Goal: Transaction & Acquisition: Book appointment/travel/reservation

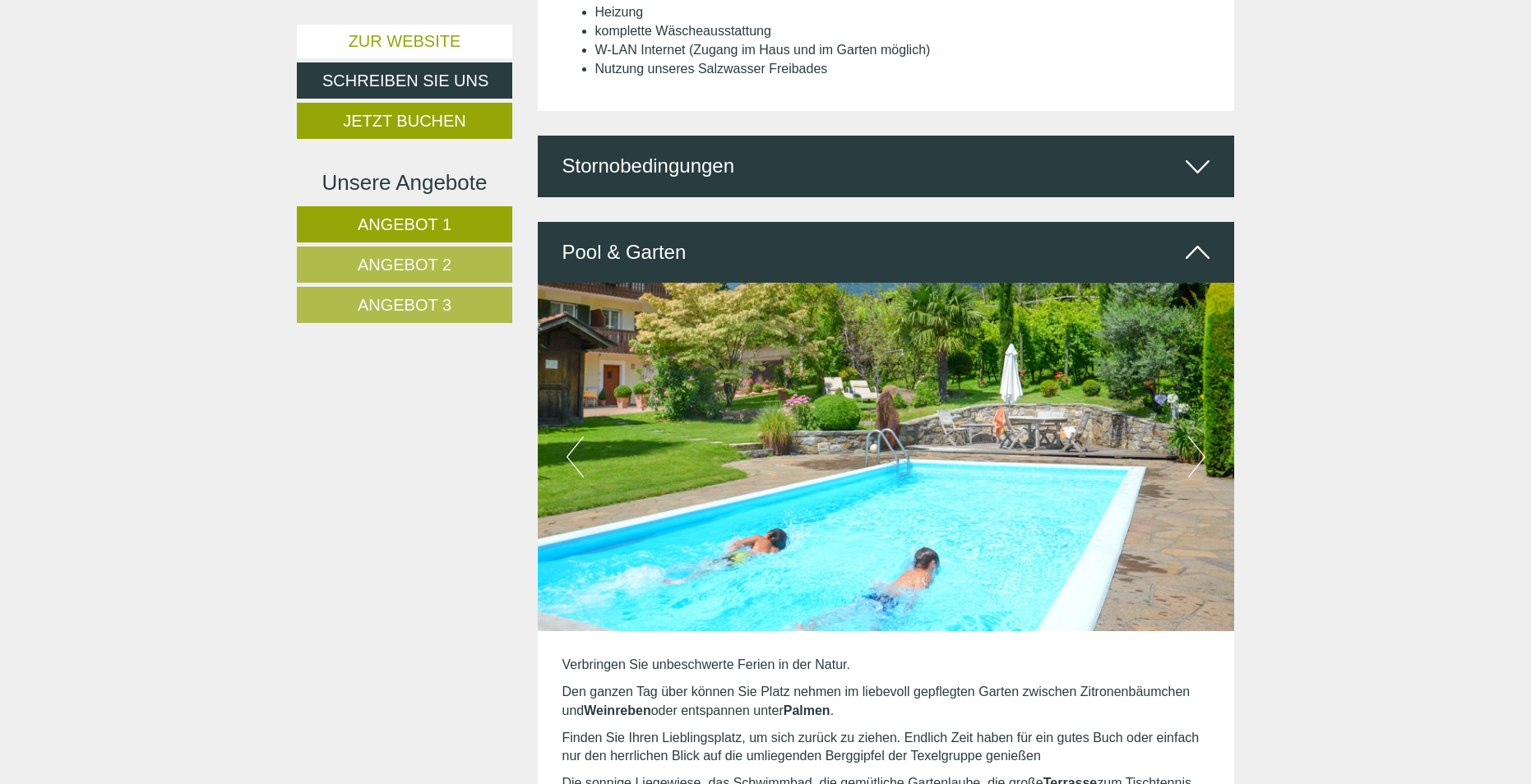
scroll to position [3781, 0]
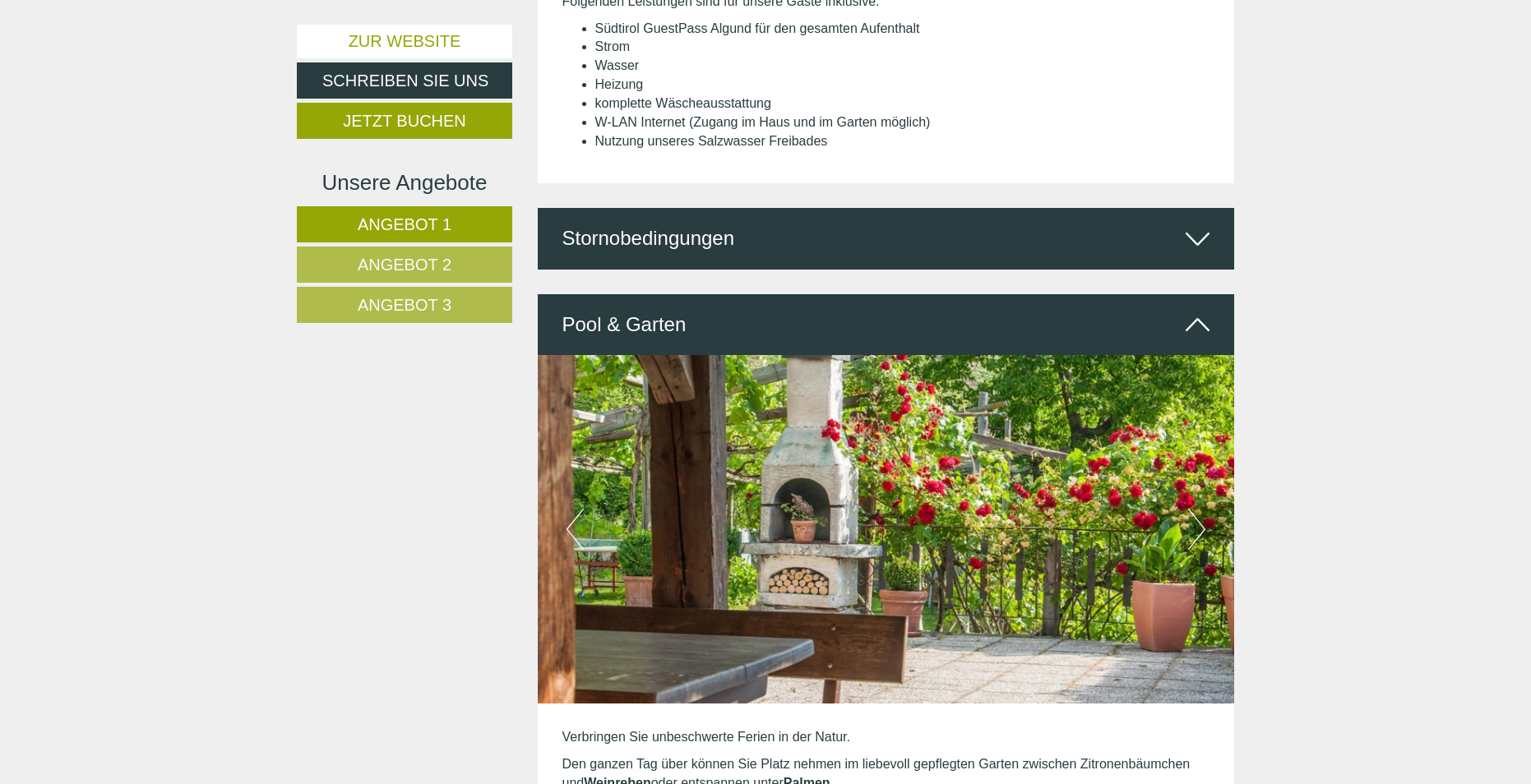
click at [427, 224] on span "Angebot 1" at bounding box center [404, 224] width 94 height 18
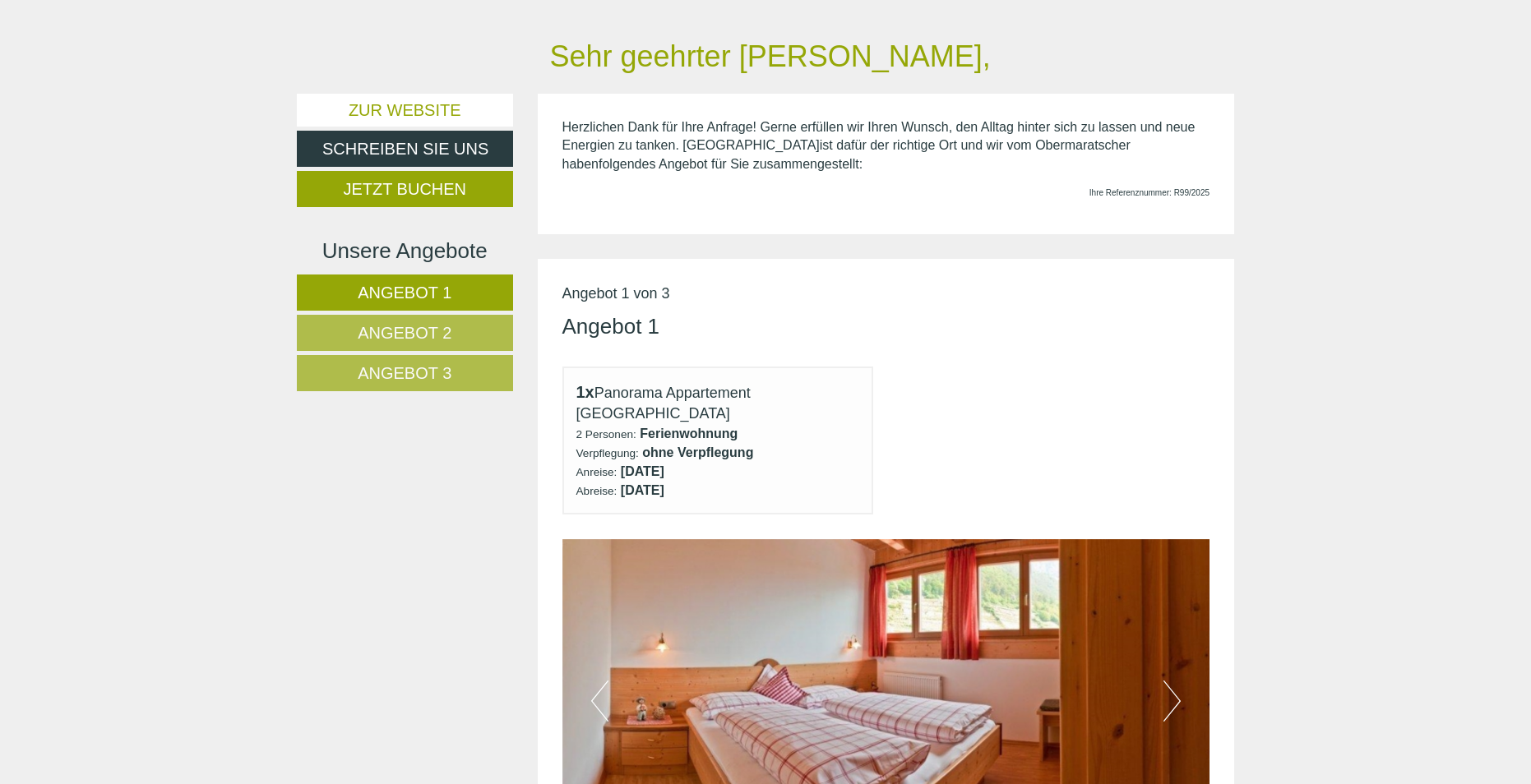
scroll to position [746, 0]
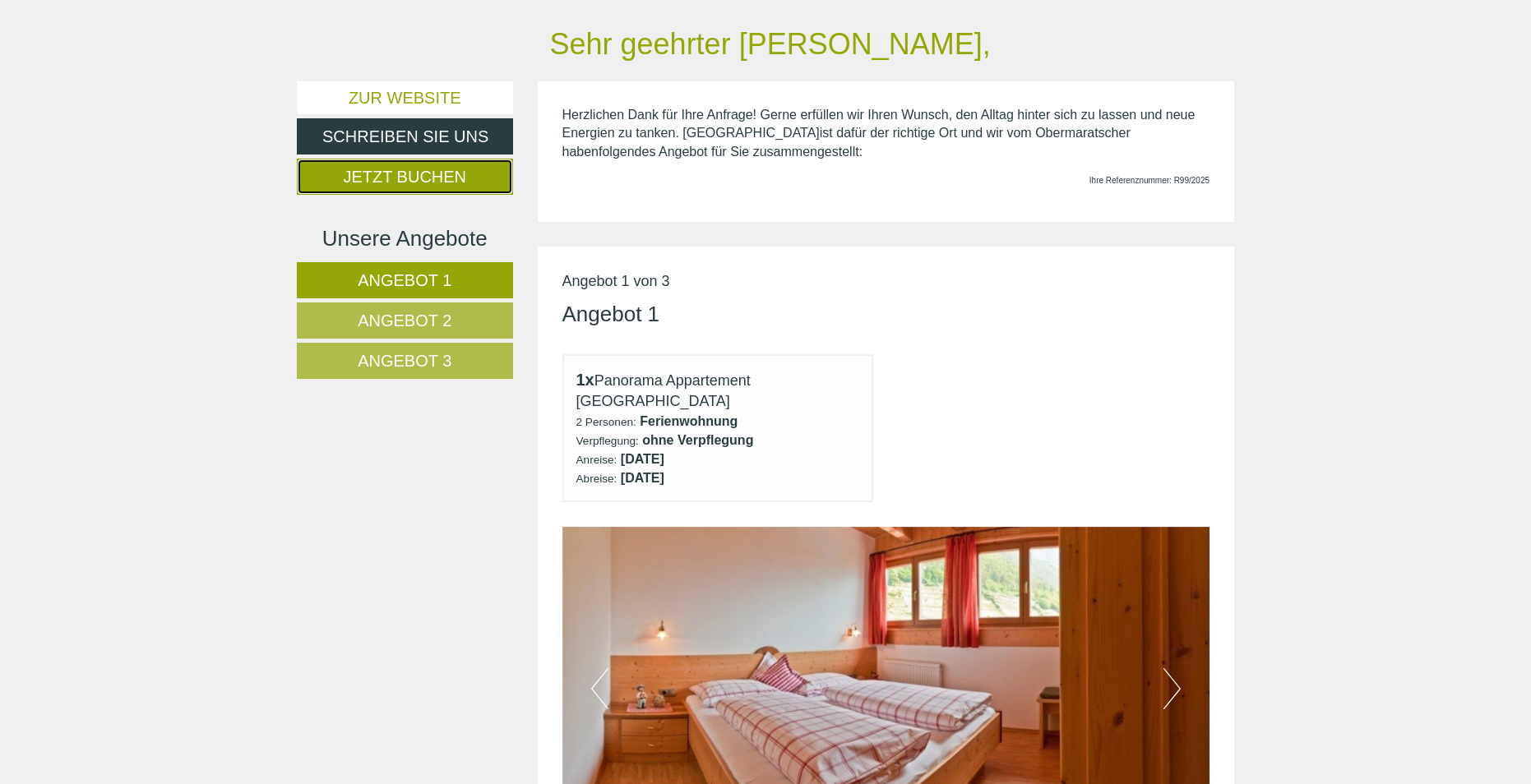
click at [429, 179] on link "Jetzt buchen" at bounding box center [405, 176] width 217 height 36
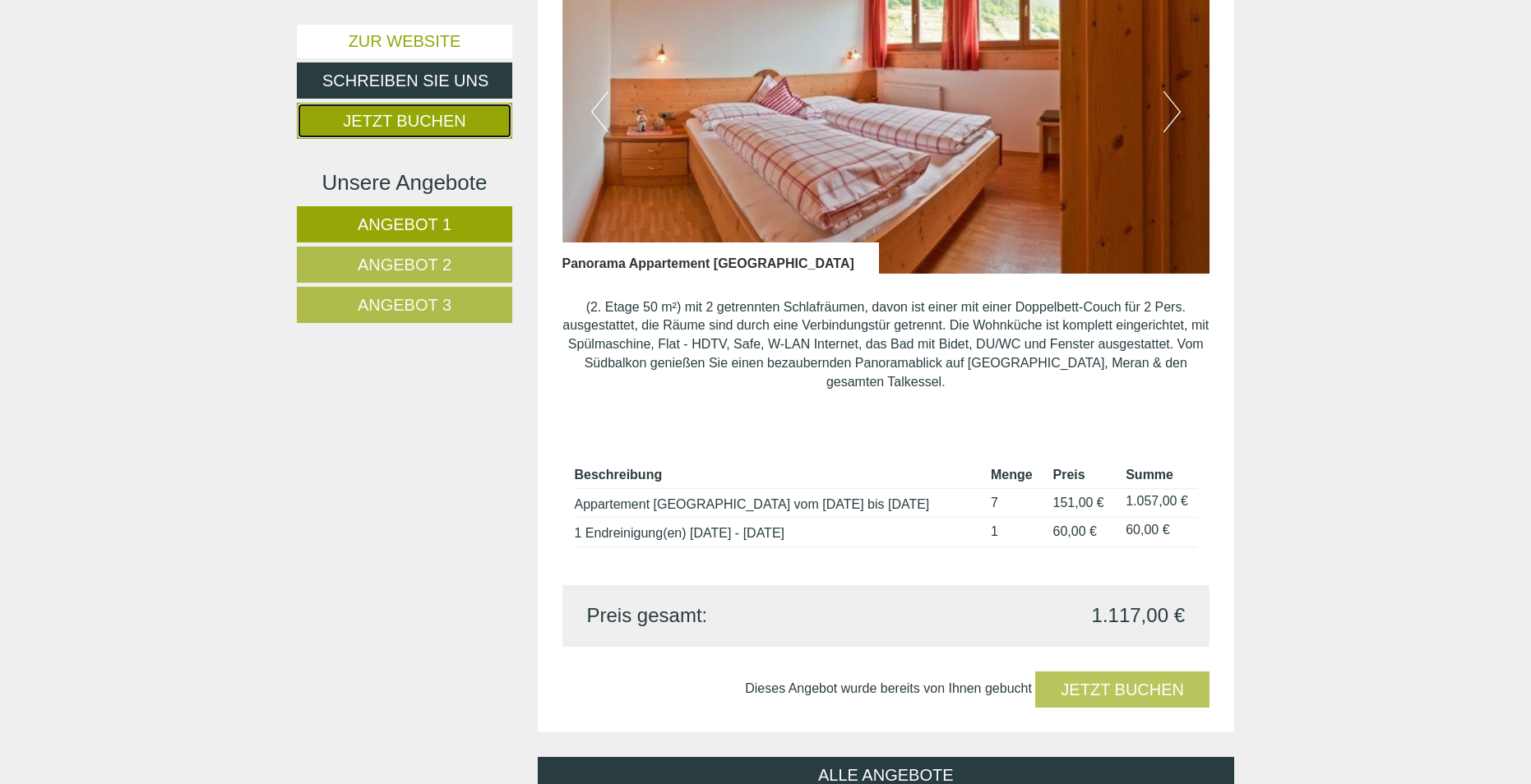
scroll to position [1432, 0]
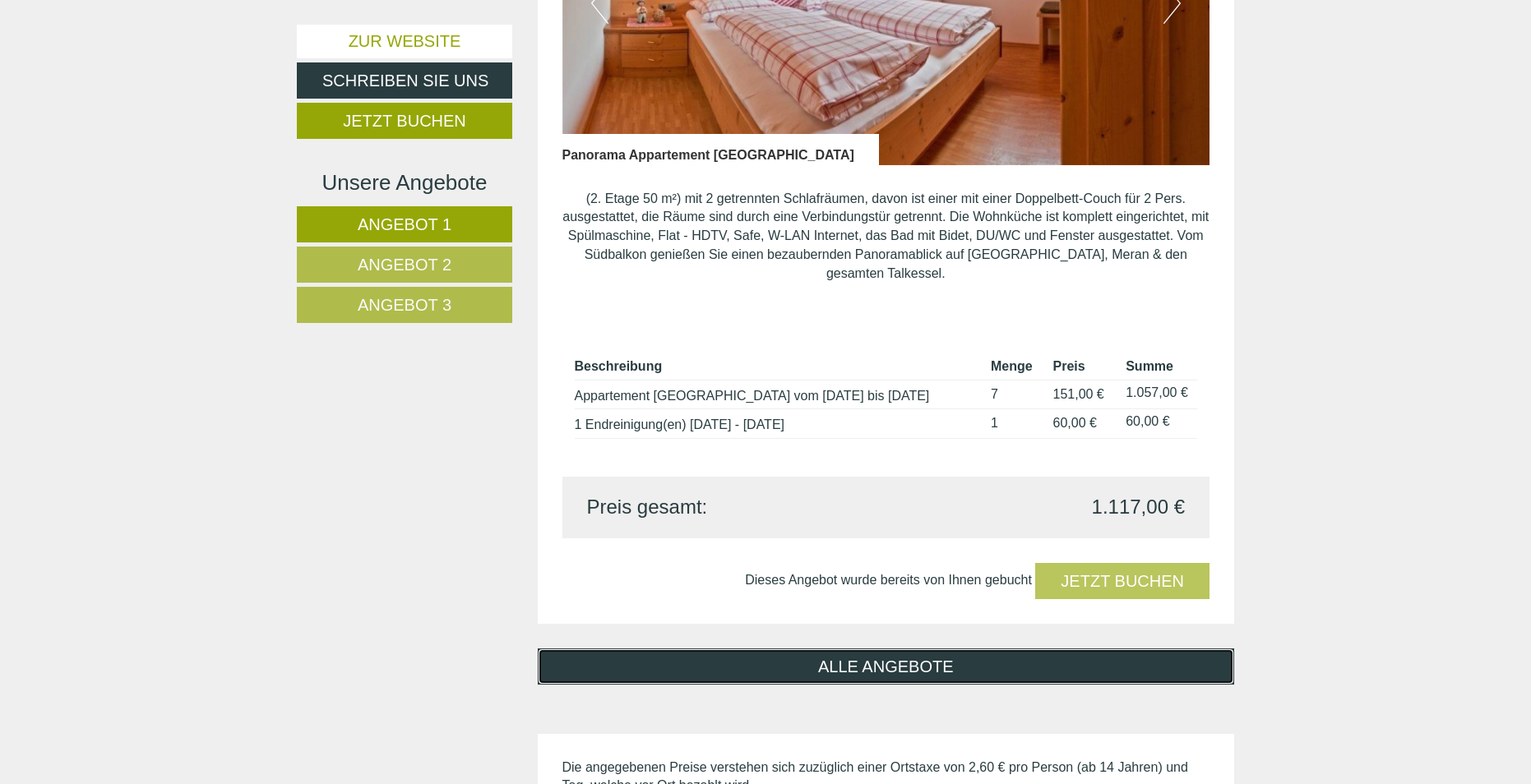
click at [872, 649] on link "ALLE ANGEBOTE" at bounding box center [886, 666] width 697 height 36
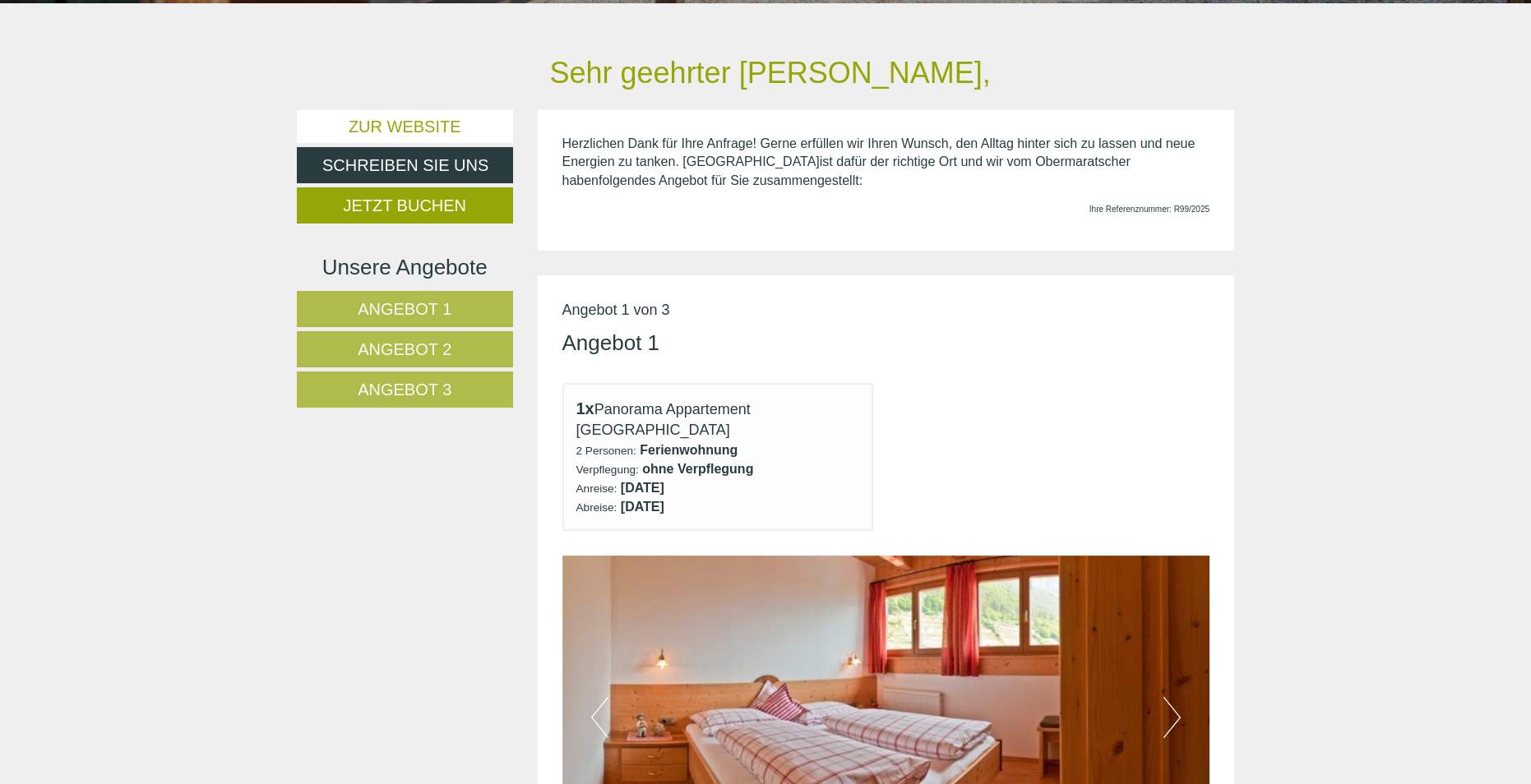
scroll to position [746, 0]
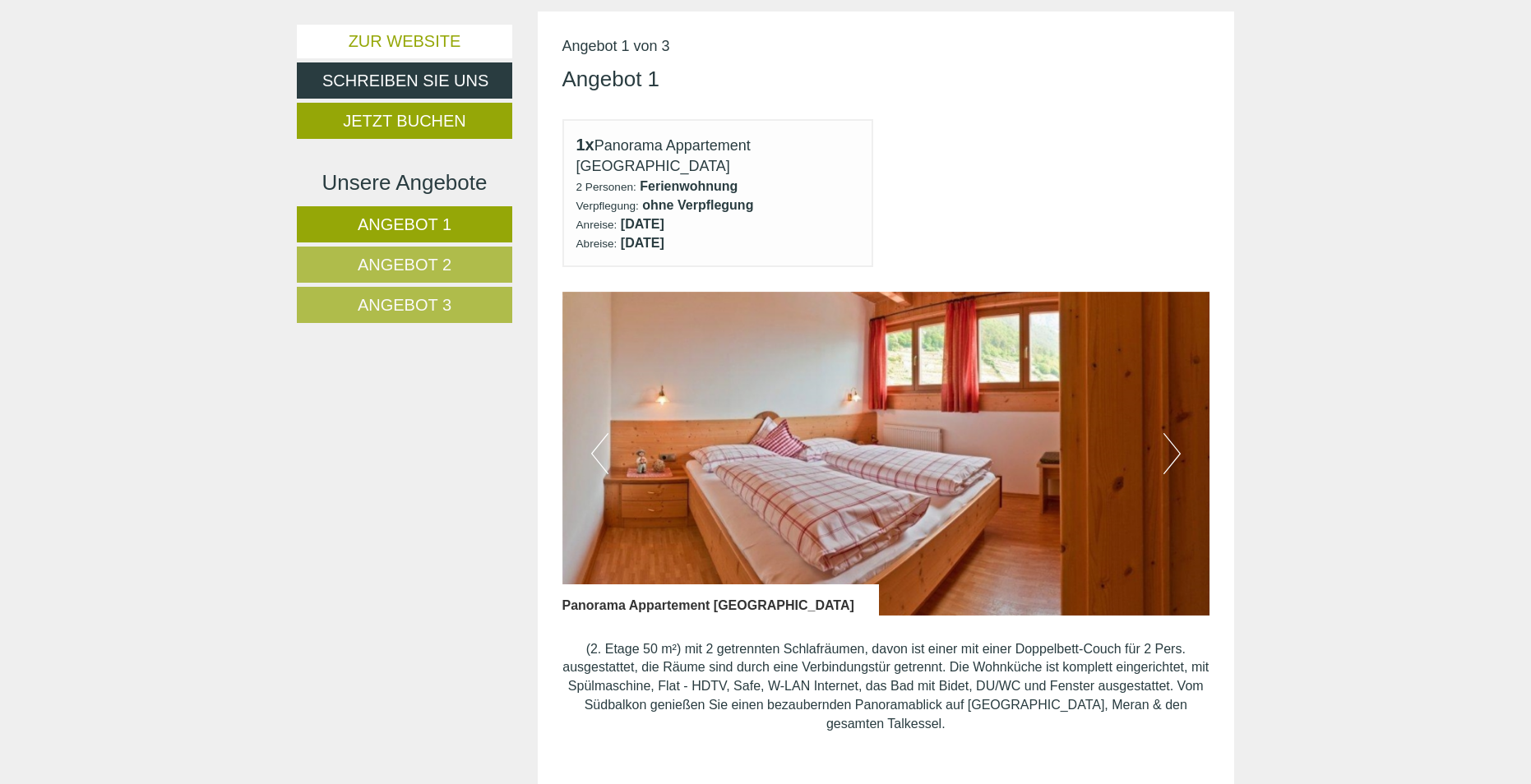
scroll to position [1233, 0]
